Goal: Task Accomplishment & Management: Manage account settings

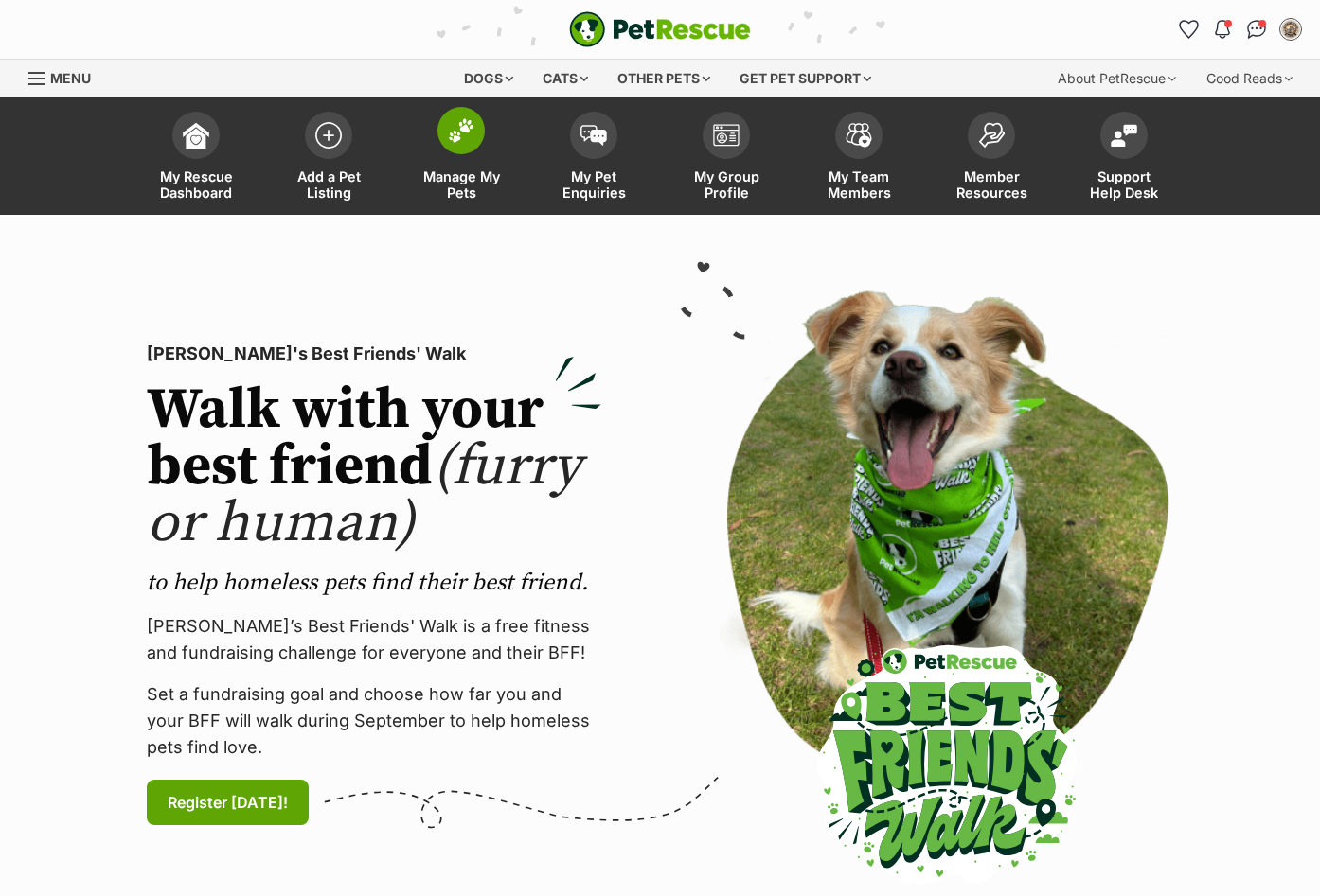
click at [443, 130] on span at bounding box center [461, 130] width 47 height 47
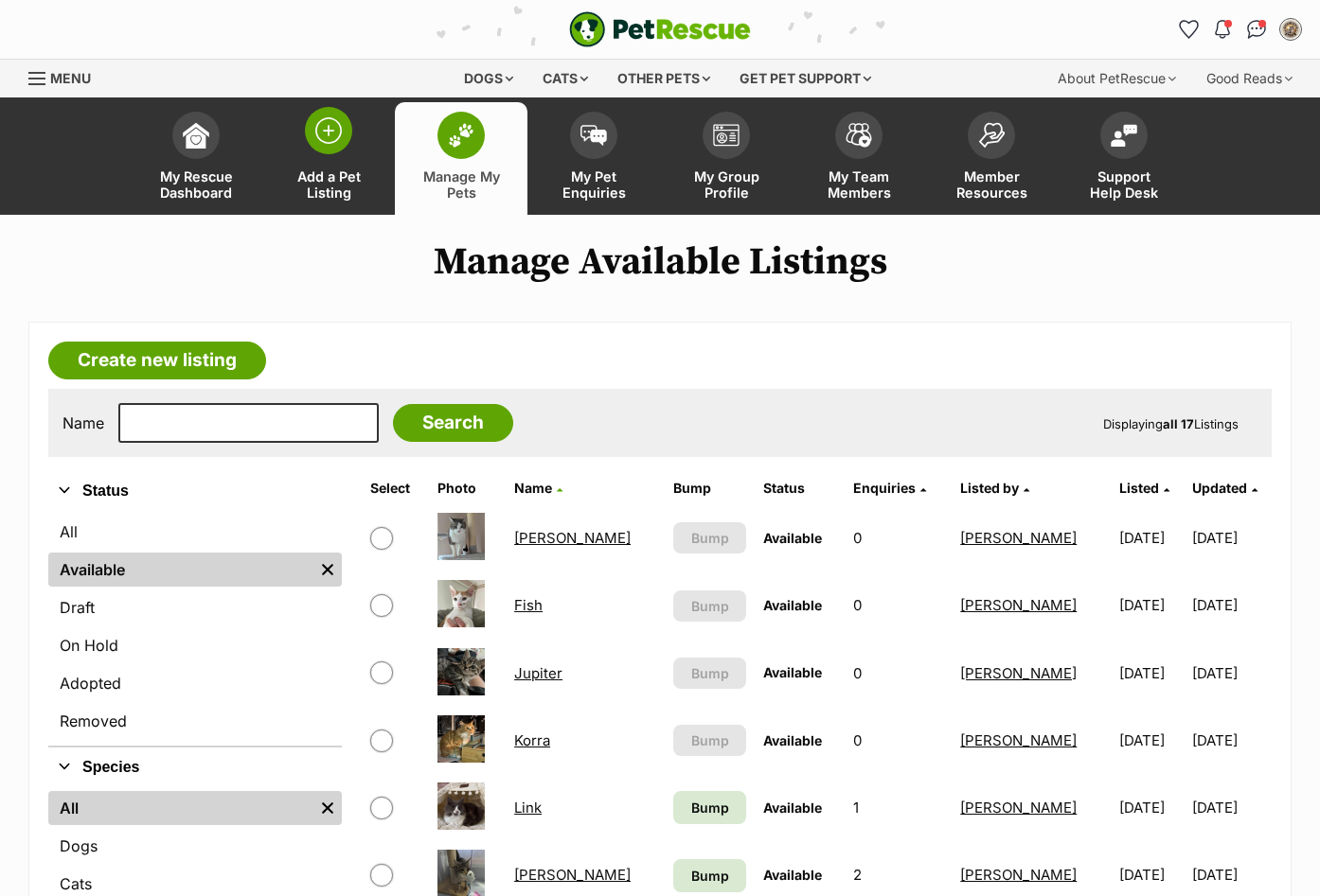
click at [334, 134] on img at bounding box center [329, 131] width 27 height 27
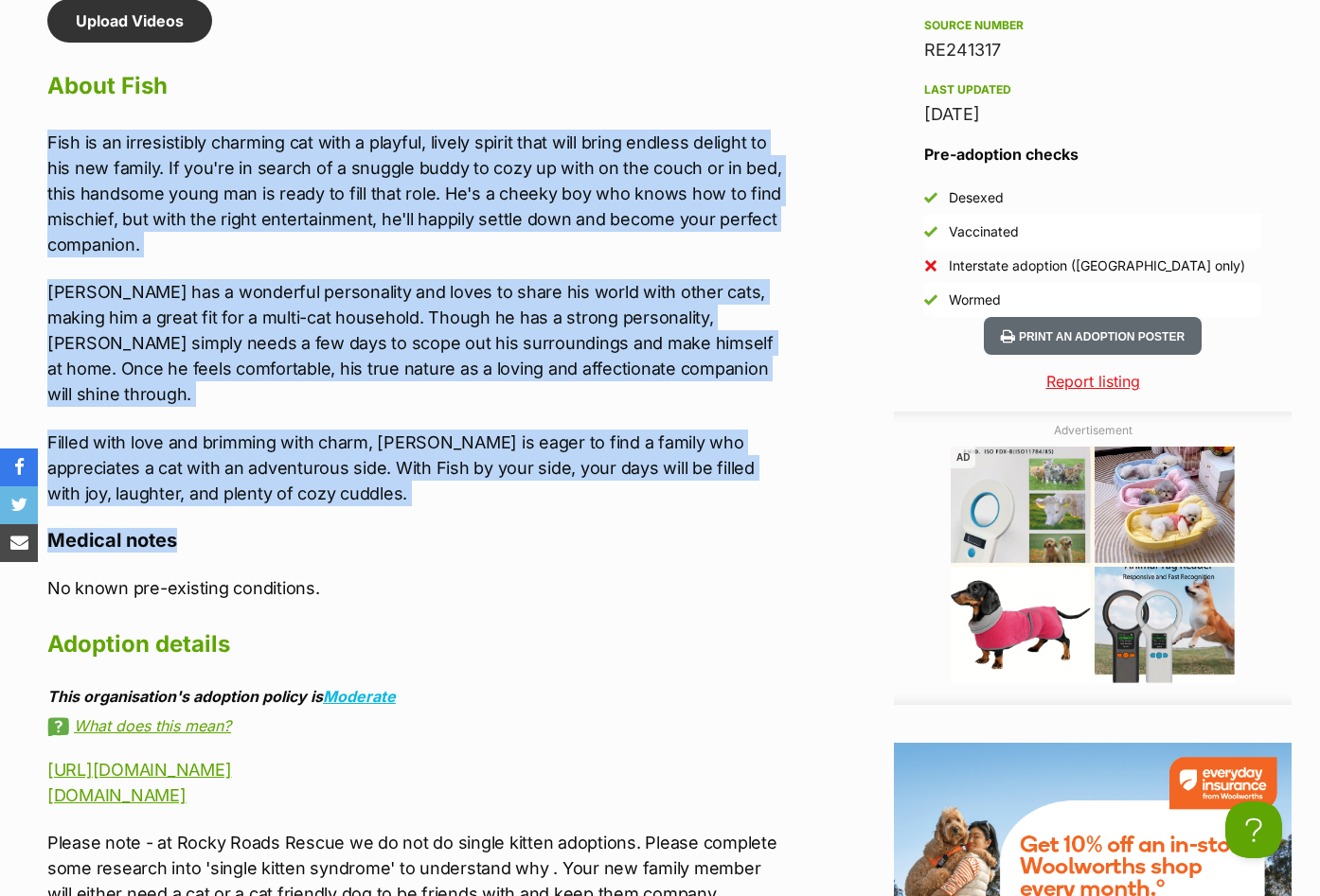
drag, startPoint x: 134, startPoint y: 182, endPoint x: 367, endPoint y: 483, distance: 380.6
click at [367, 483] on div "Upload Videos About Fish [PERSON_NAME] is an irresistibly charming cat with a p…" at bounding box center [407, 666] width 757 height 1336
click at [263, 446] on p "Filled with love and brimming with charm, [PERSON_NAME] is eager to find a fami…" at bounding box center [416, 467] width 738 height 77
drag, startPoint x: 257, startPoint y: 464, endPoint x: 36, endPoint y: 151, distance: 383.2
click at [36, 151] on div "Upload Videos About Fish [PERSON_NAME] is an irresistibly charming cat with a p…" at bounding box center [407, 666] width 757 height 1336
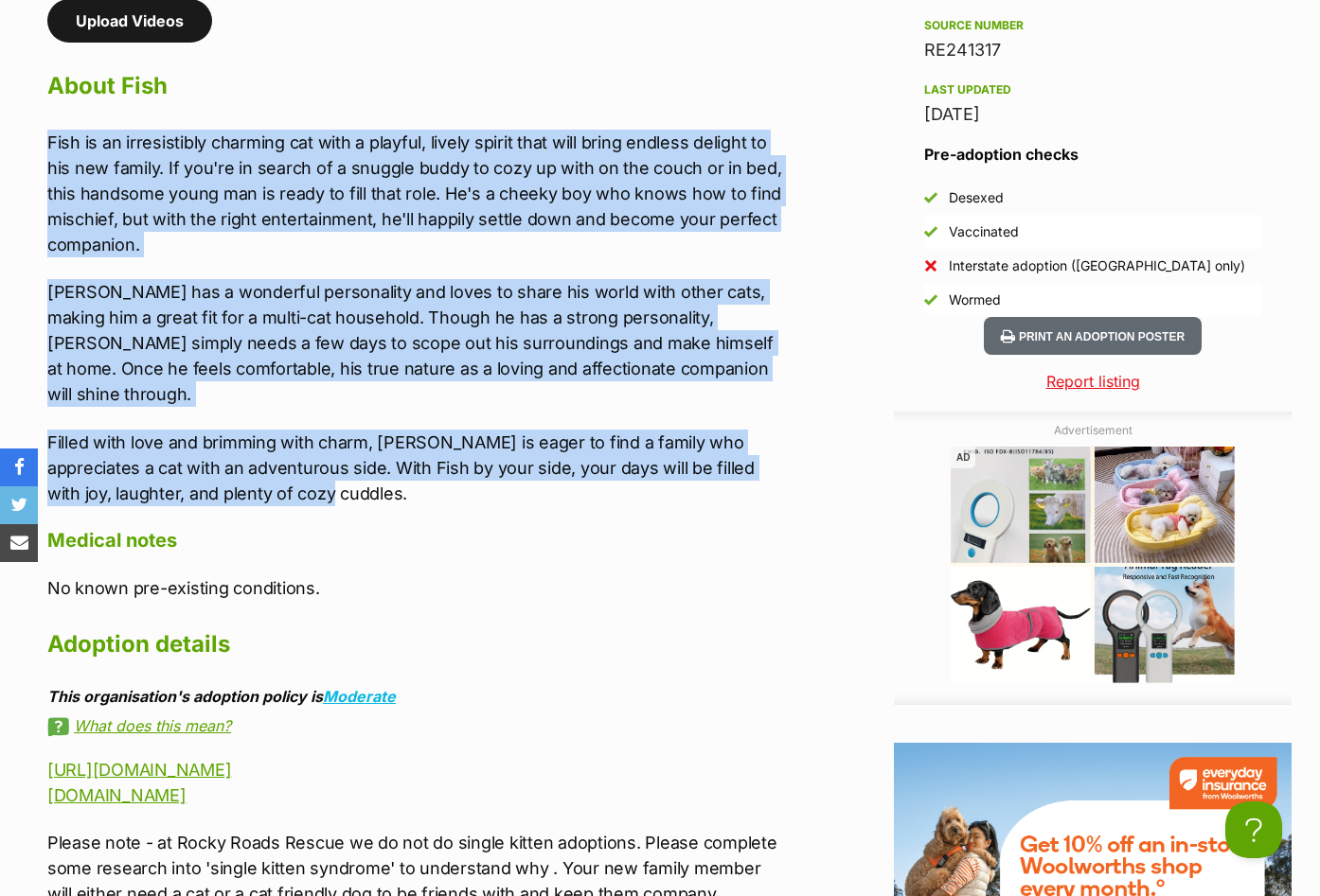
copy div "Fish is an irresistibly charming cat with a playful, lively spirit that will br…"
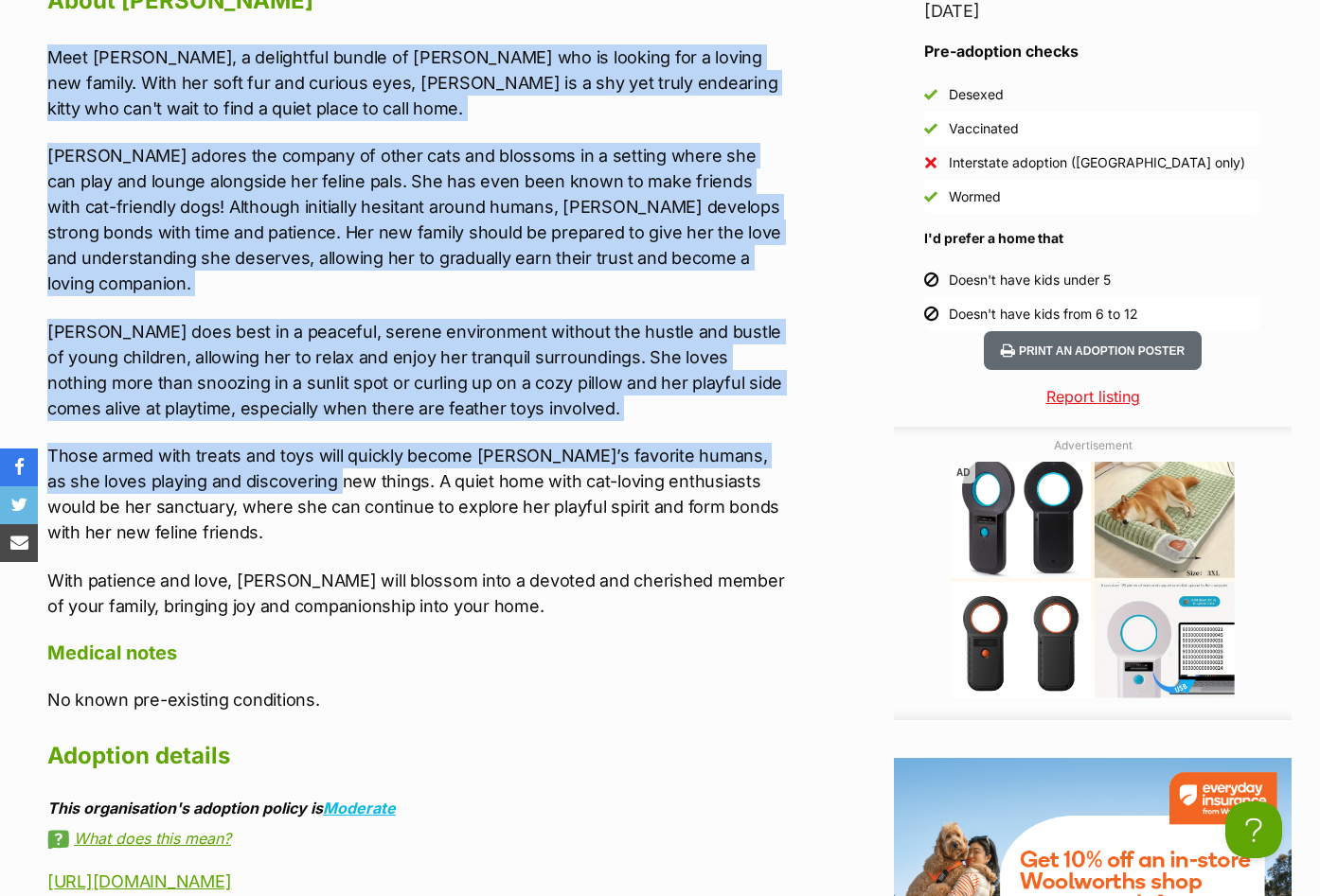
scroll to position [2366, 0]
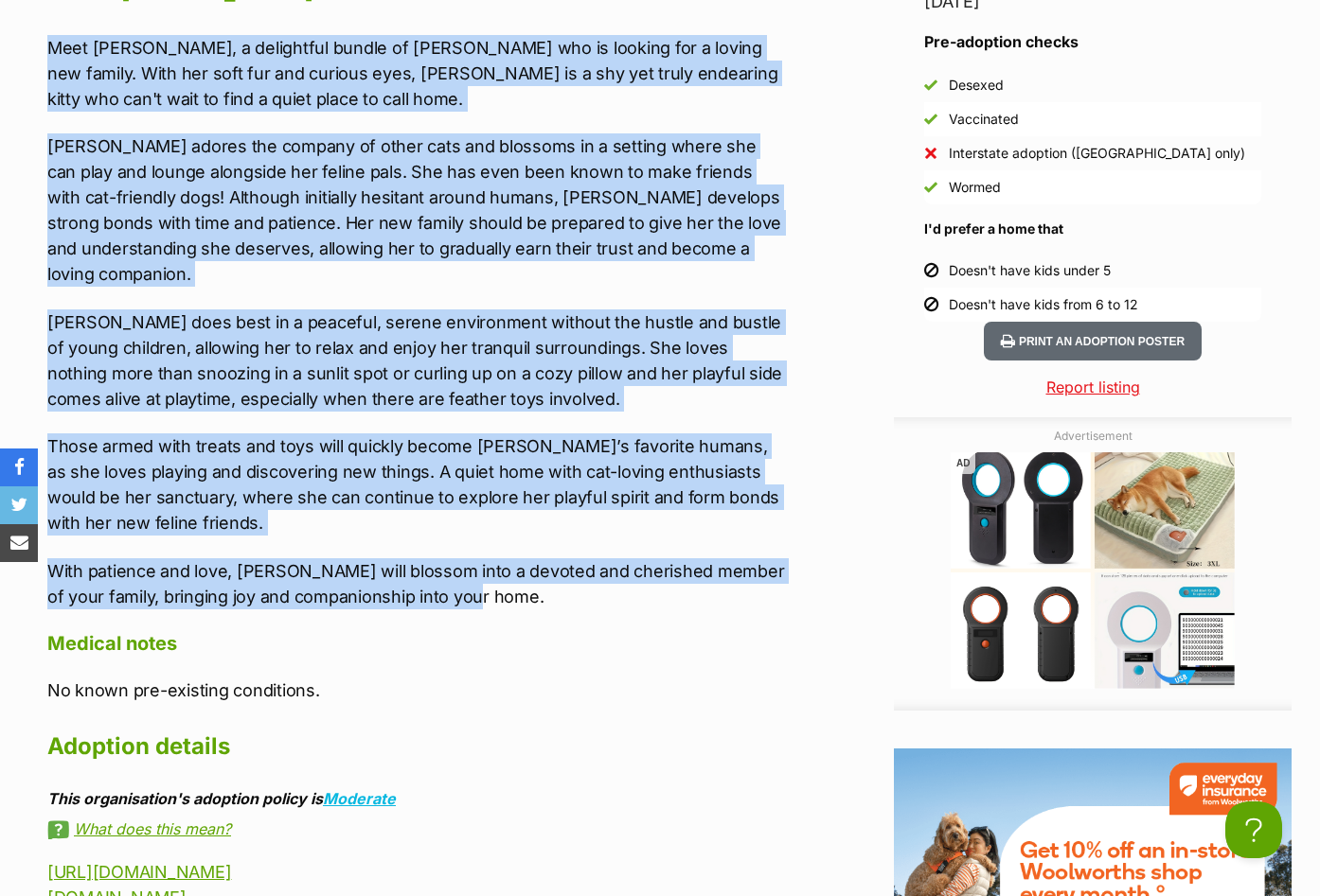
drag, startPoint x: 53, startPoint y: 425, endPoint x: 582, endPoint y: 562, distance: 546.5
click at [582, 562] on div "Meet Tracey, a delightful bundle of feline joy who is looking for a loving new …" at bounding box center [416, 322] width 738 height 574
copy div "Meet Tracey, a delightful bundle of feline joy who is looking for a loving new …"
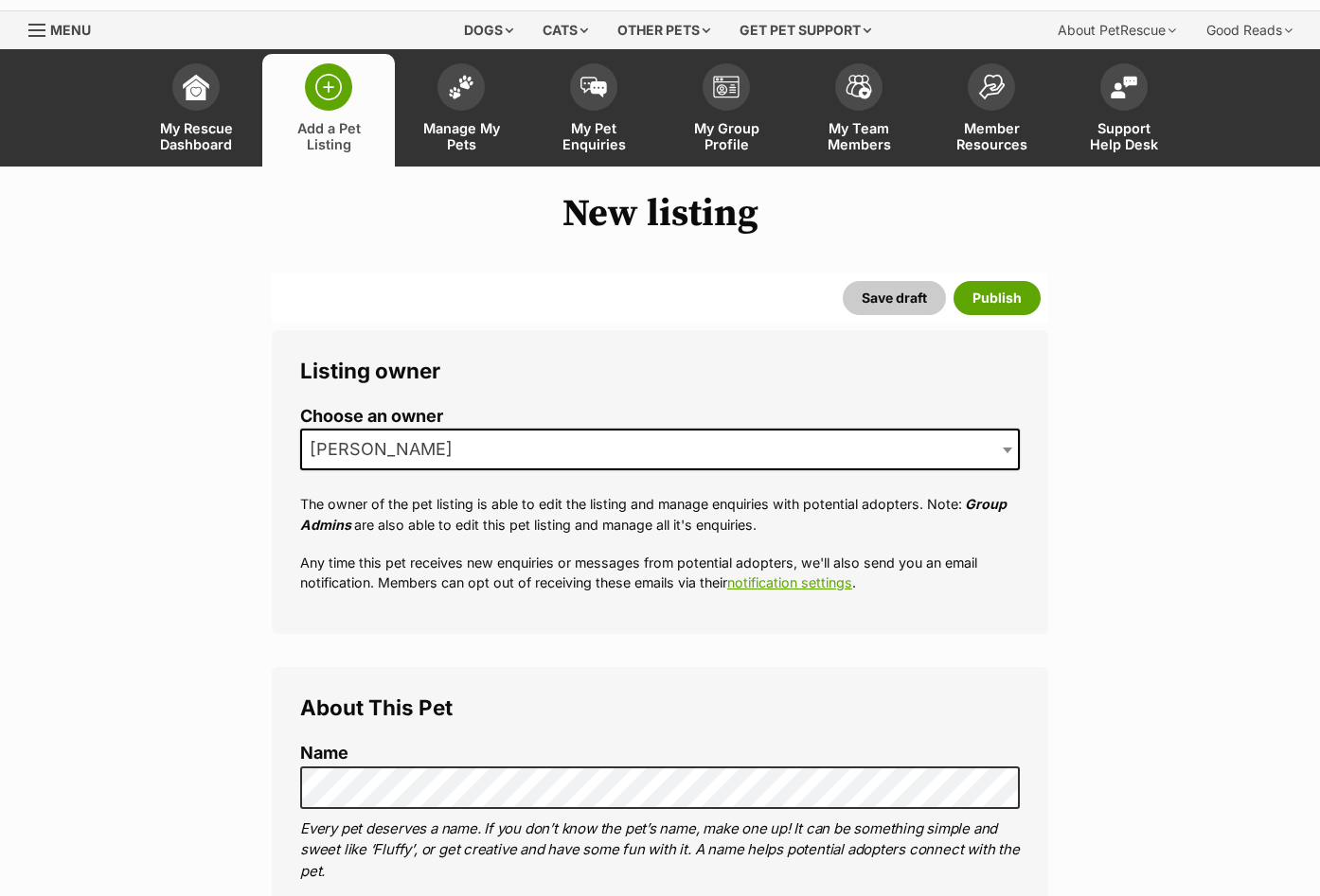
scroll to position [95, 0]
